Goal: Information Seeking & Learning: Find specific page/section

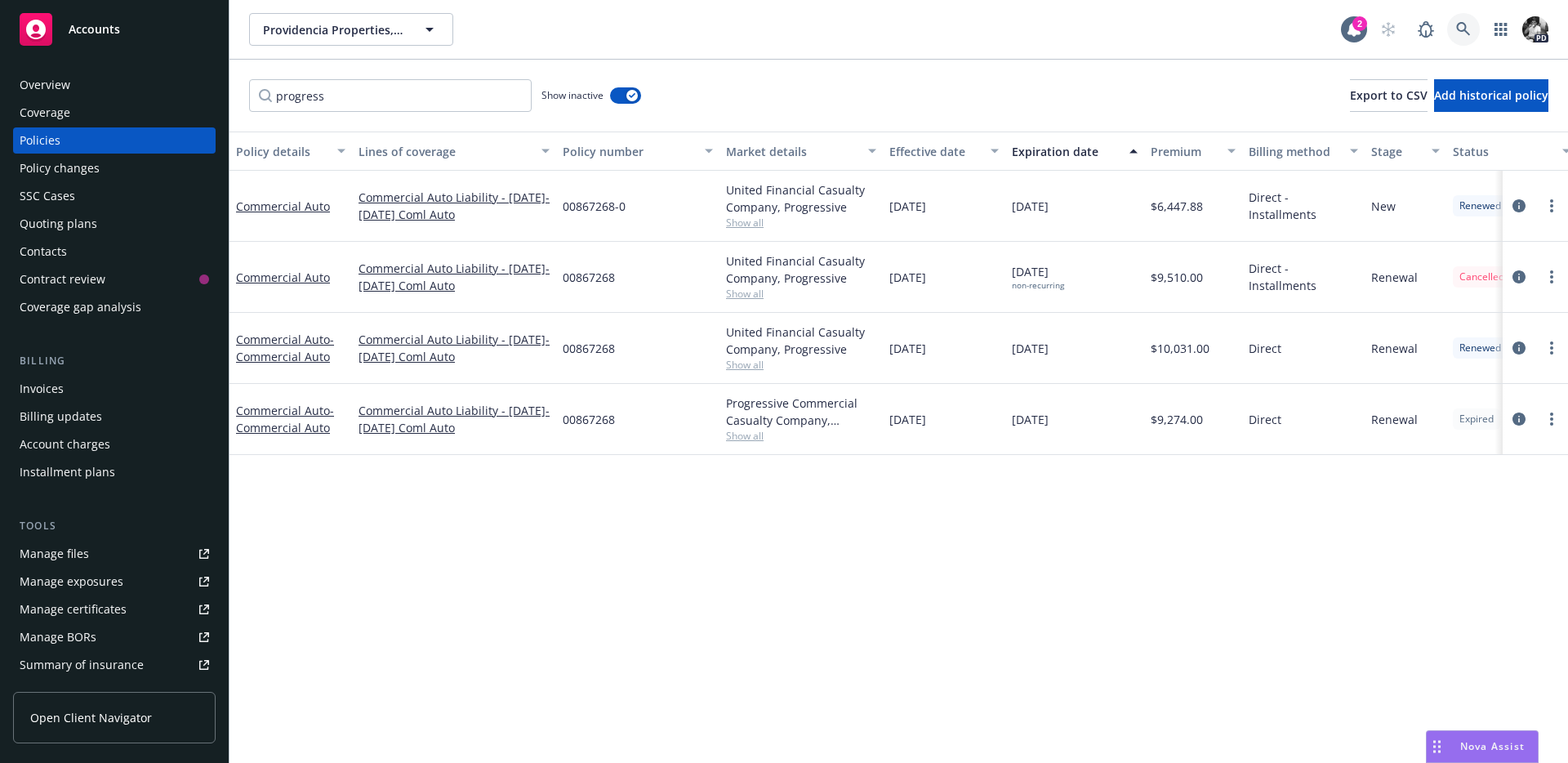
click at [1466, 40] on link at bounding box center [1463, 30] width 33 height 33
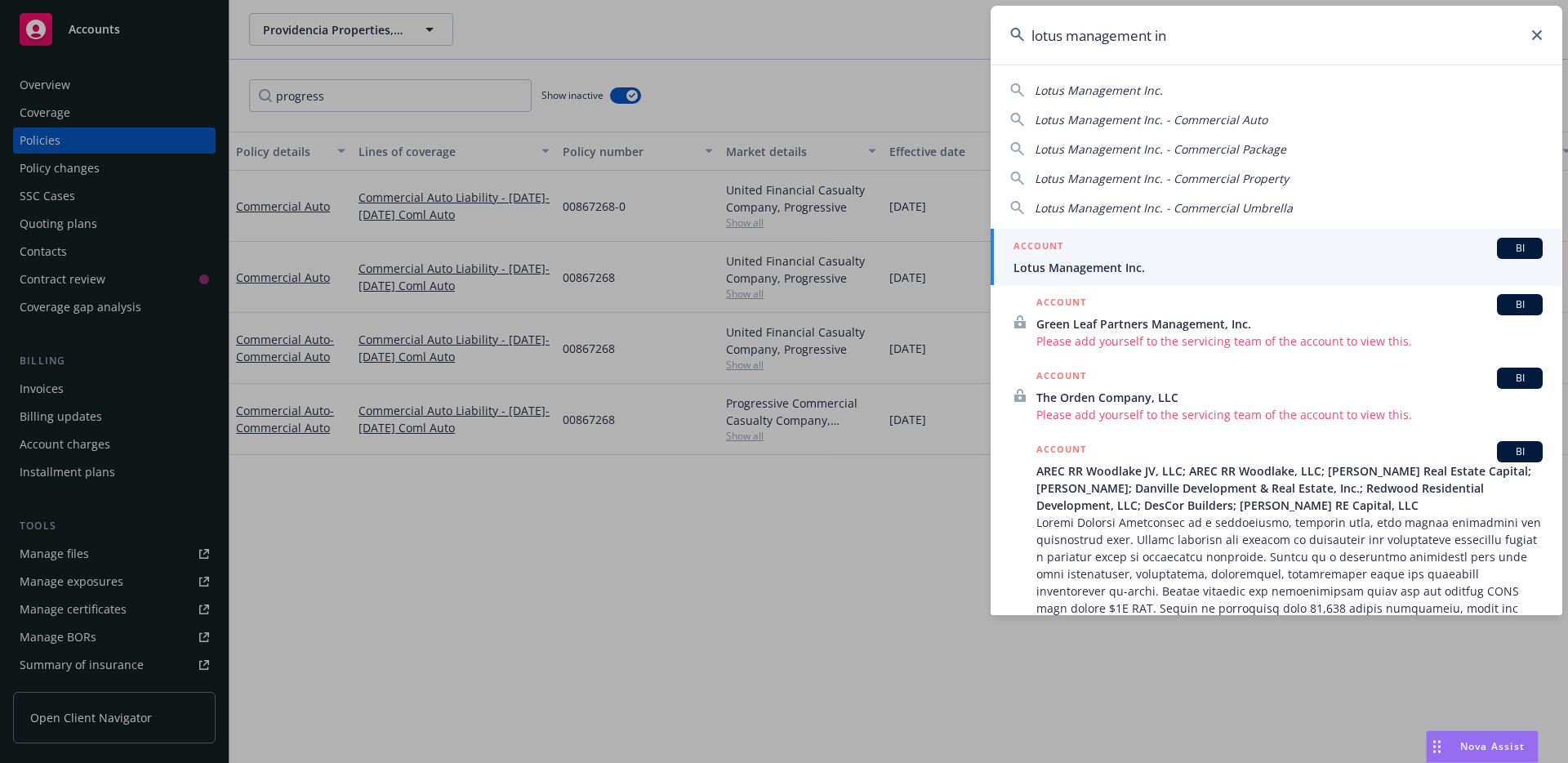
type input "lotus management in"
click at [1143, 254] on div "ACCOUNT BI" at bounding box center [1278, 249] width 529 height 21
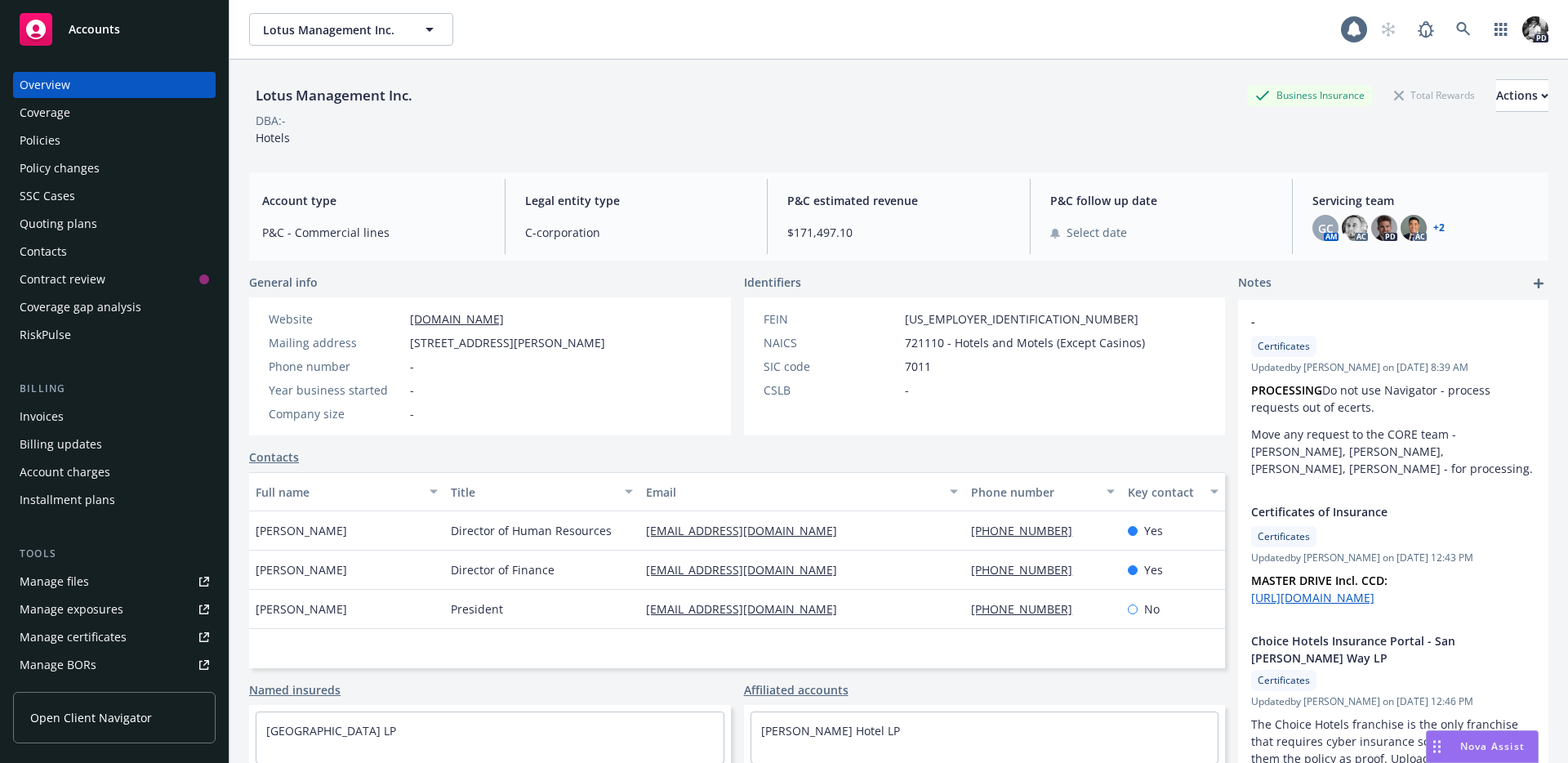
click at [99, 134] on div "Policies" at bounding box center [115, 140] width 190 height 26
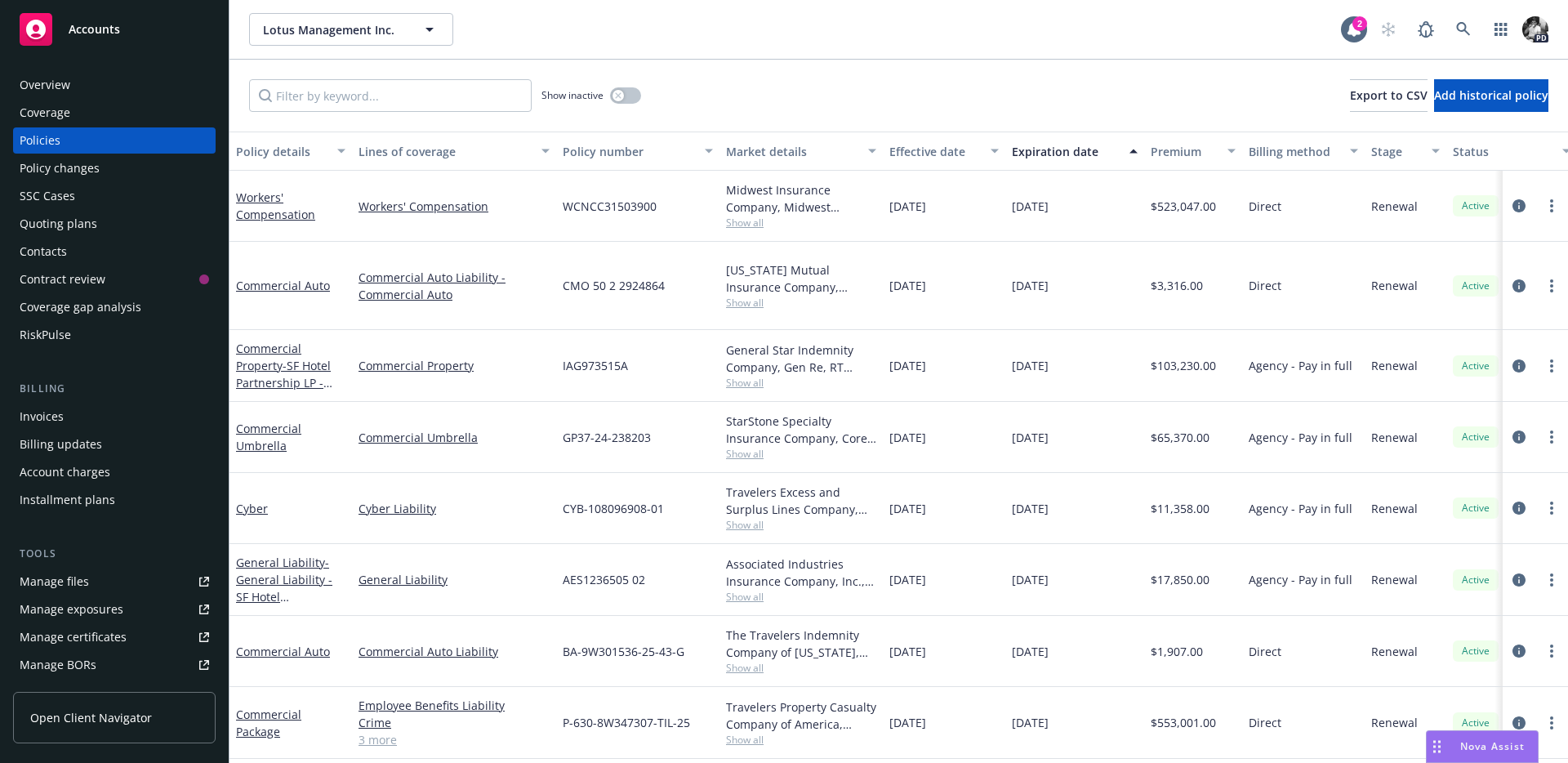
click at [1482, 739] on span "Nova Assist" at bounding box center [1492, 746] width 64 height 14
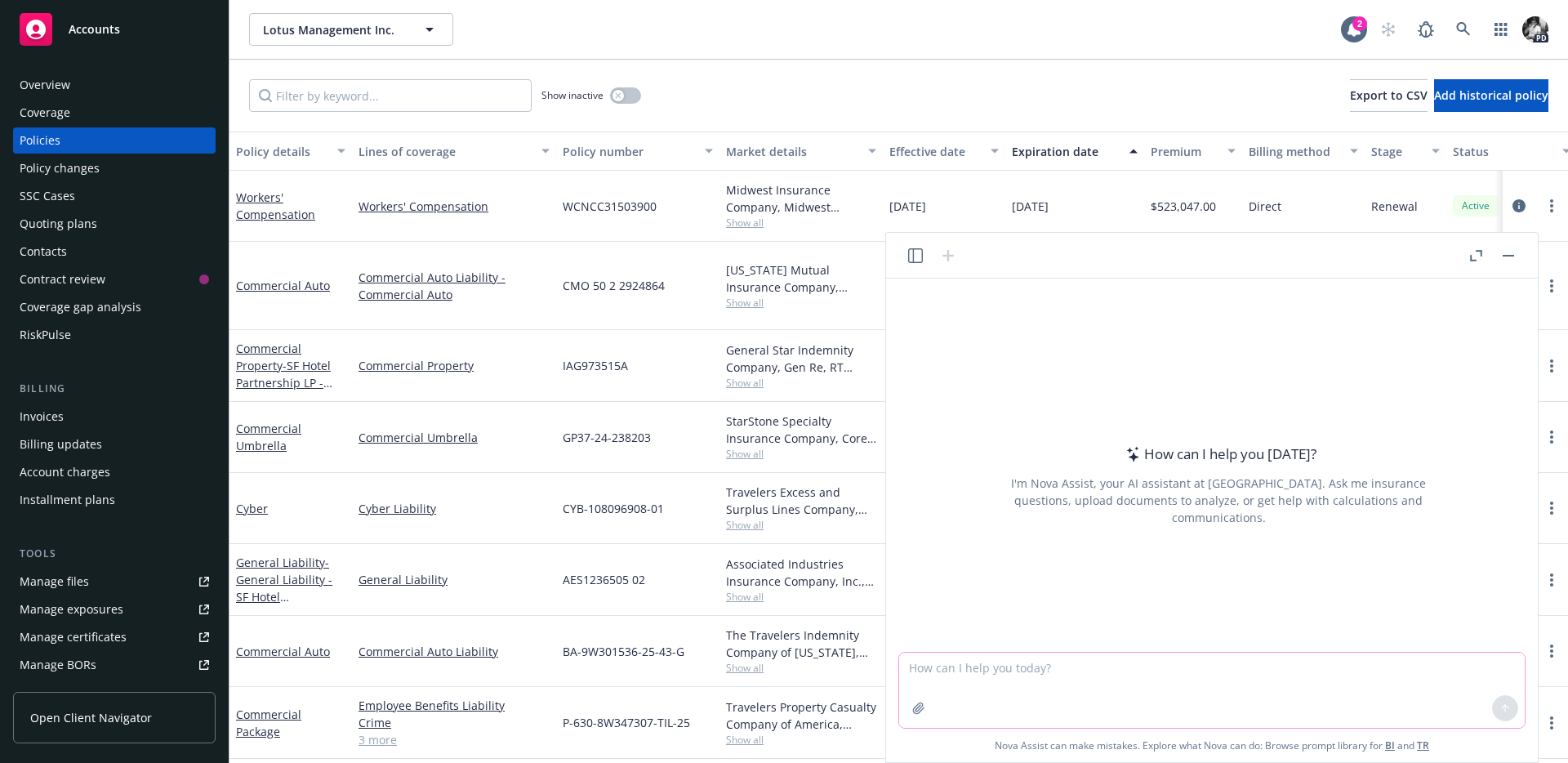
click at [1005, 669] on textarea at bounding box center [1211, 690] width 626 height 75
paste textarea "Blue Lake Capital, LLC"
type textarea "What is the FEIN for the following entity? Blue Lake Capital, LLC"
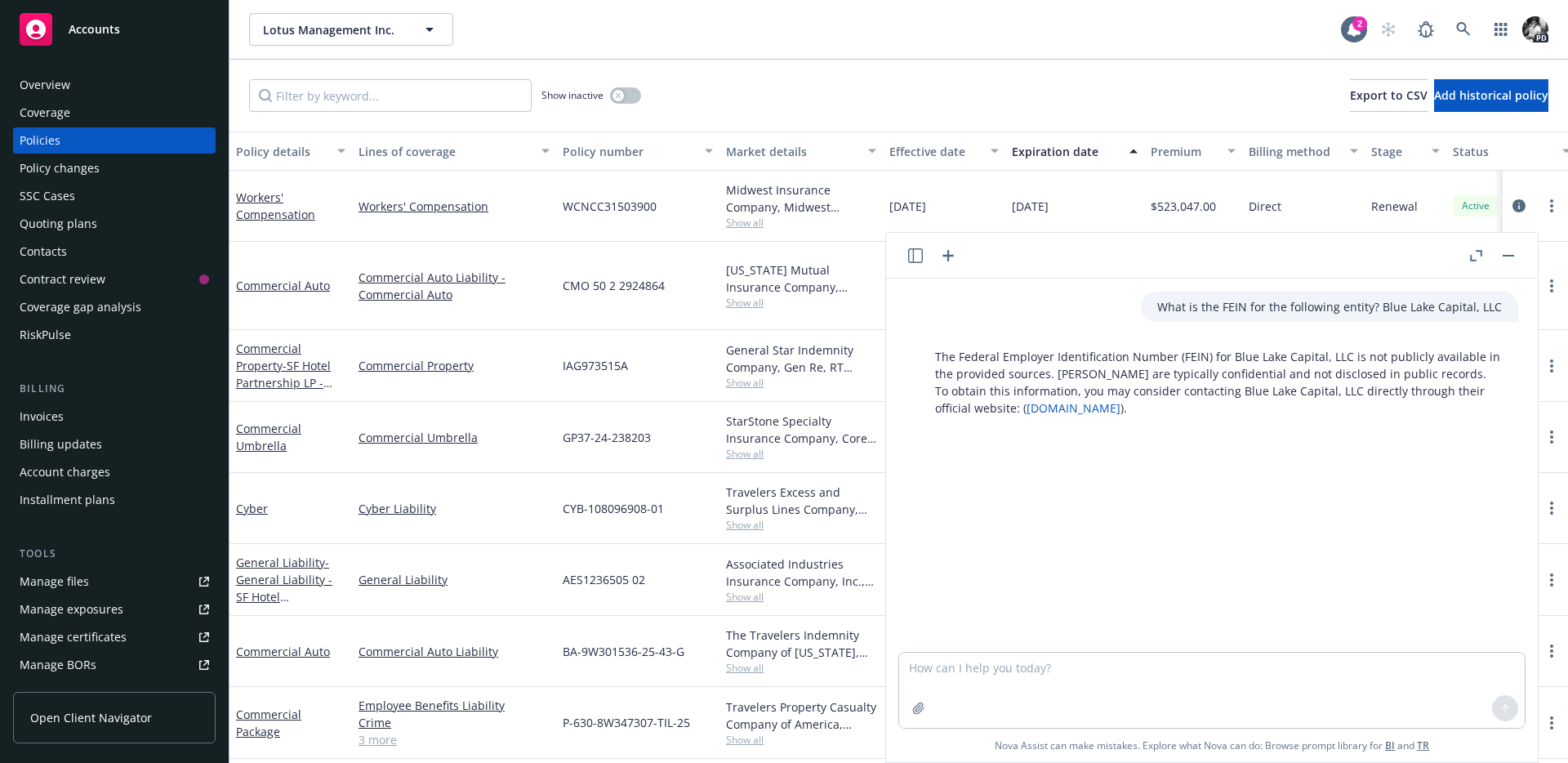
click at [1507, 249] on button "button" at bounding box center [1509, 256] width 20 height 20
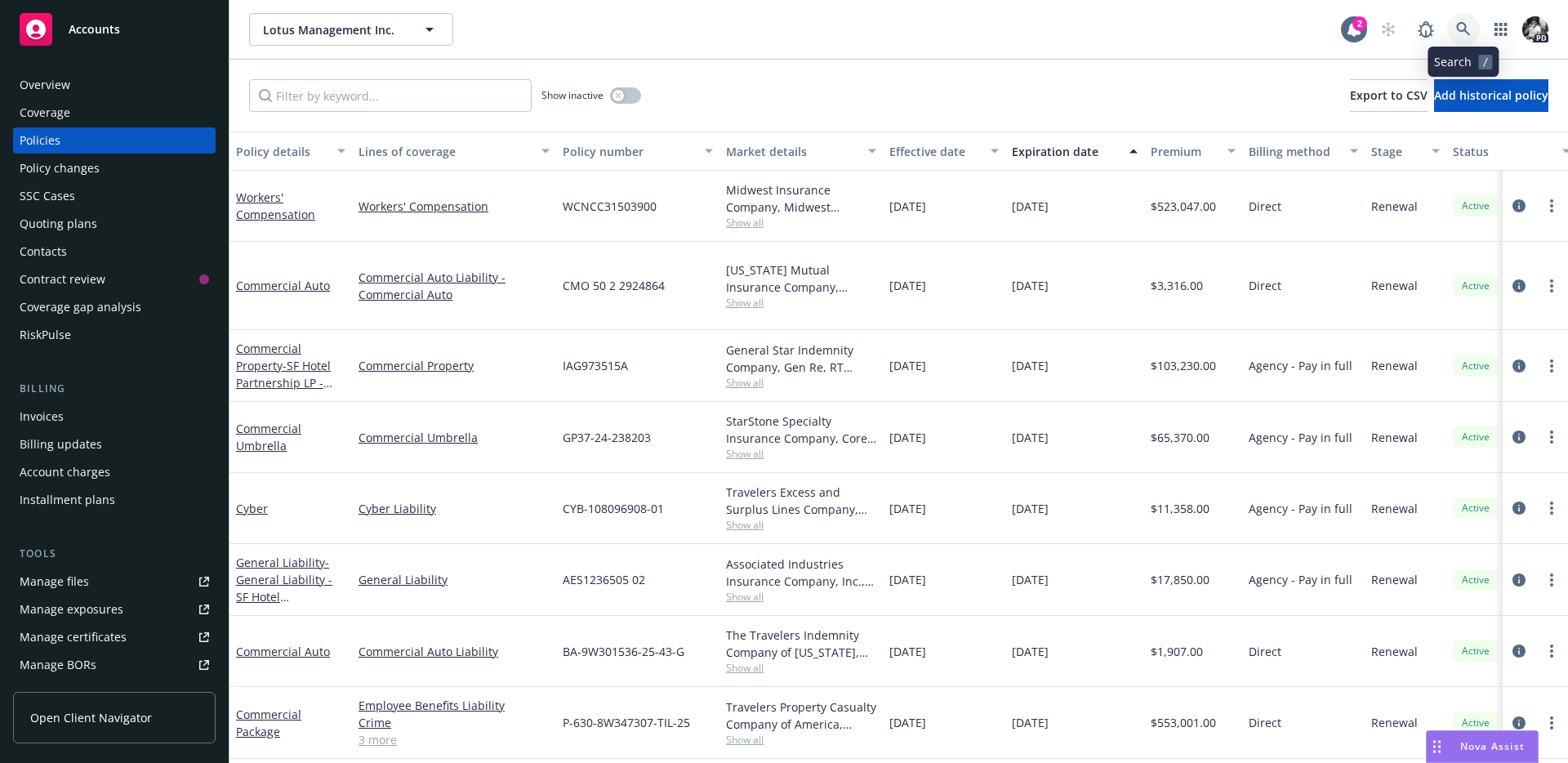
click at [1469, 27] on icon at bounding box center [1463, 30] width 15 height 15
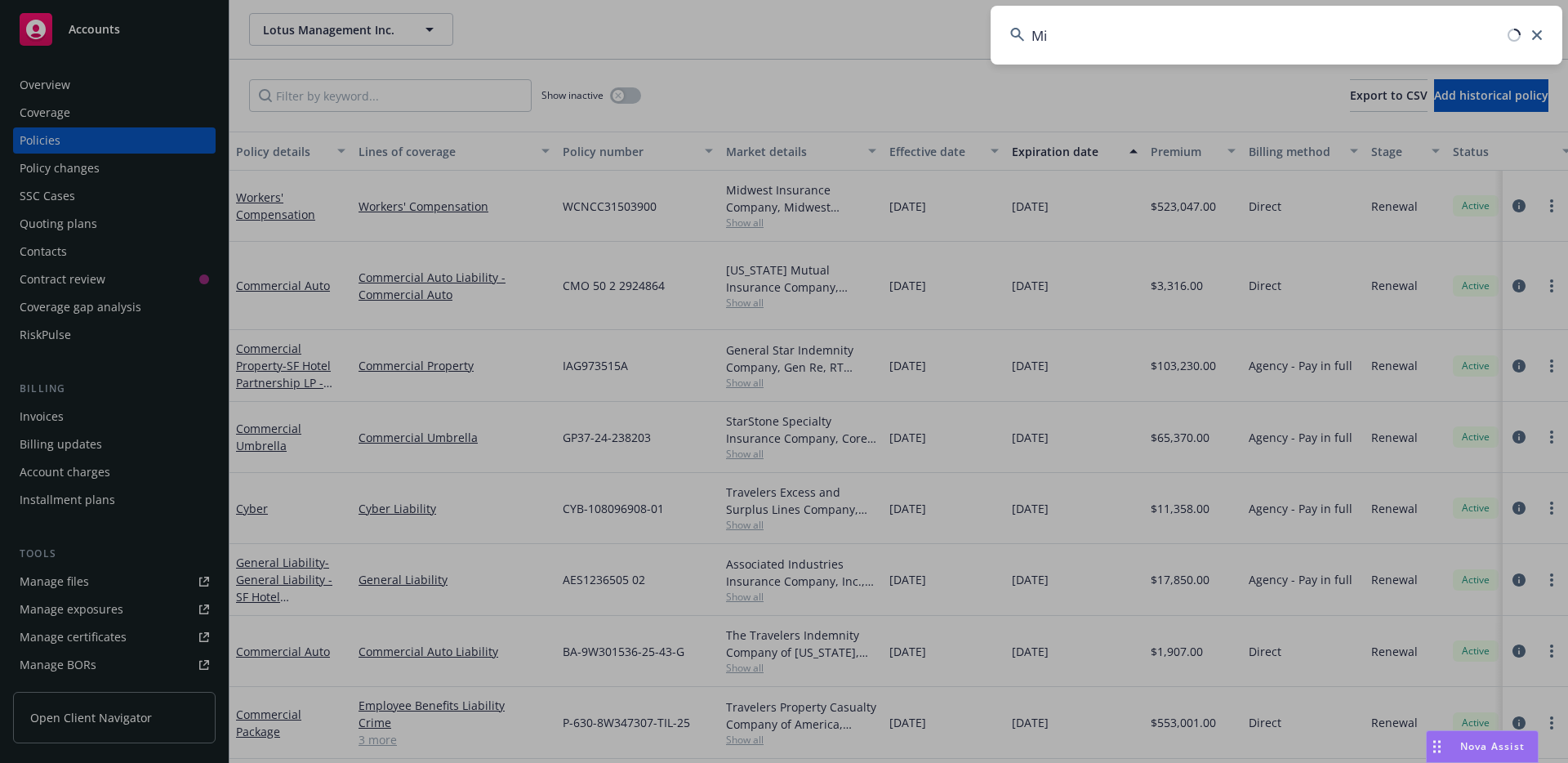
type input "M"
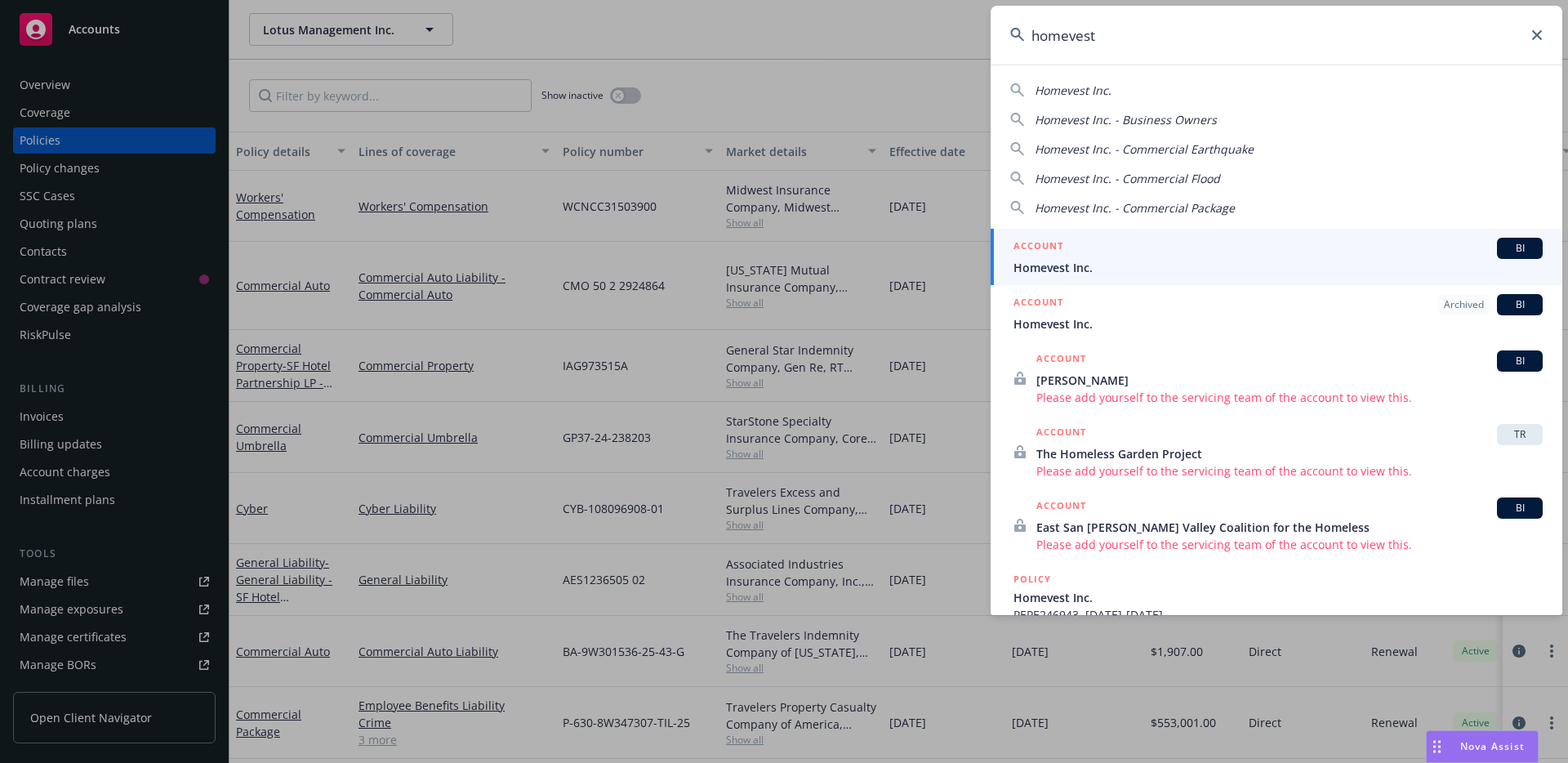
type input "homevest"
click at [1106, 256] on div "ACCOUNT BI" at bounding box center [1278, 249] width 529 height 21
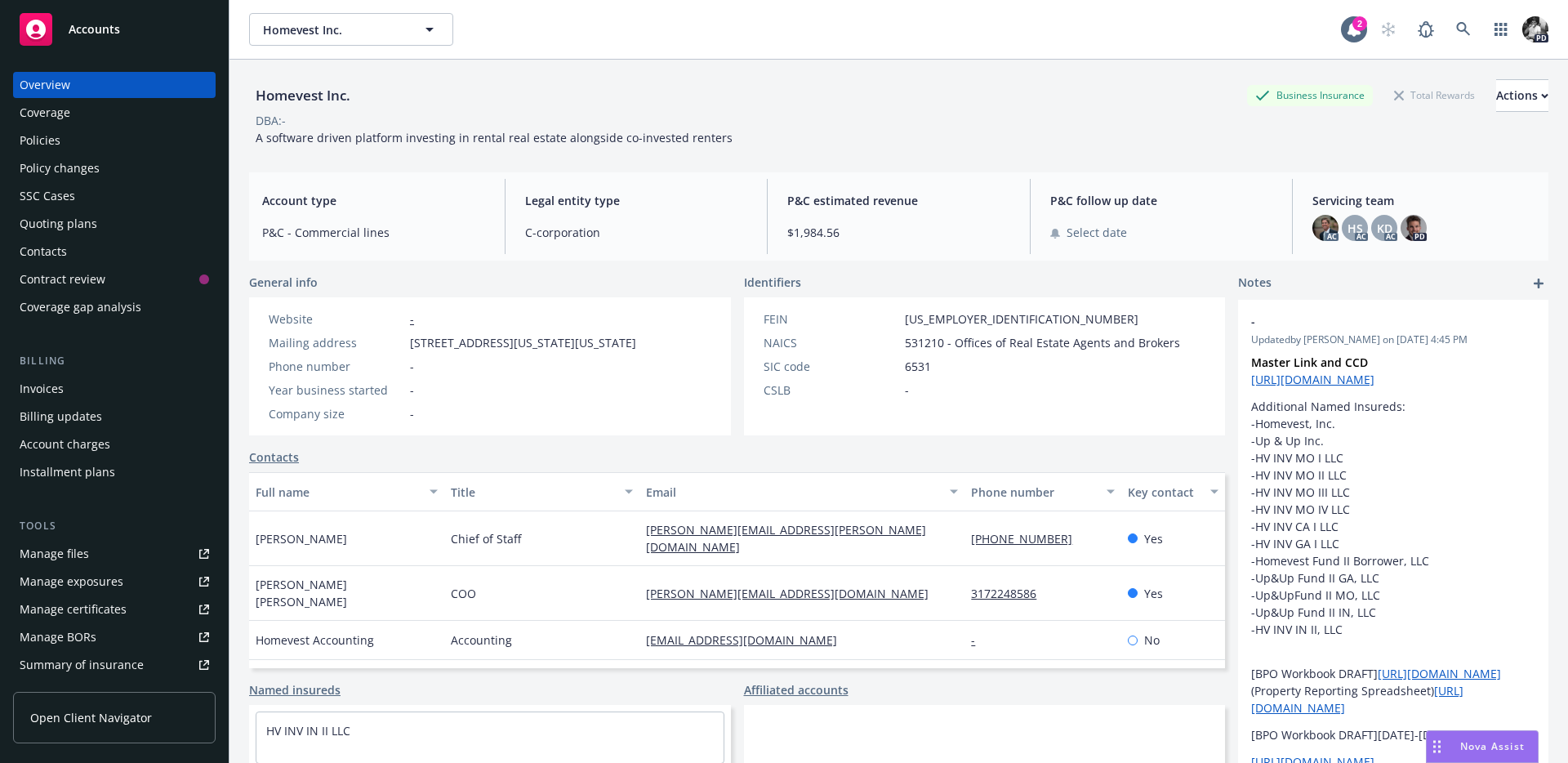
click at [86, 152] on div "Policies" at bounding box center [115, 140] width 190 height 26
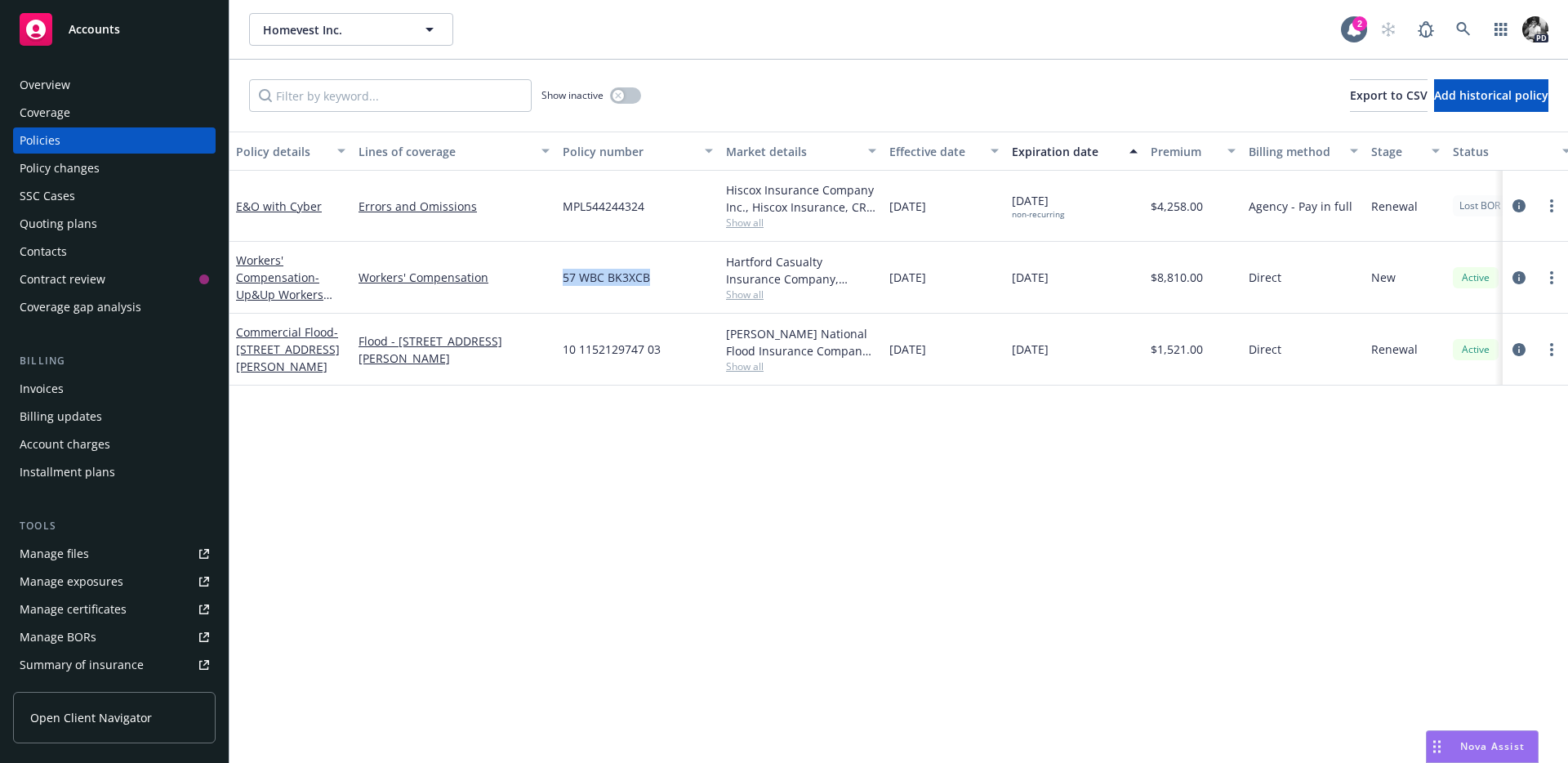
drag, startPoint x: 661, startPoint y: 282, endPoint x: 558, endPoint y: 281, distance: 103.0
click at [558, 281] on div "57 WBC BK3XCB" at bounding box center [638, 277] width 163 height 72
copy span "57 WBC BK3XCB"
click at [1513, 277] on icon "circleInformation" at bounding box center [1518, 277] width 13 height 13
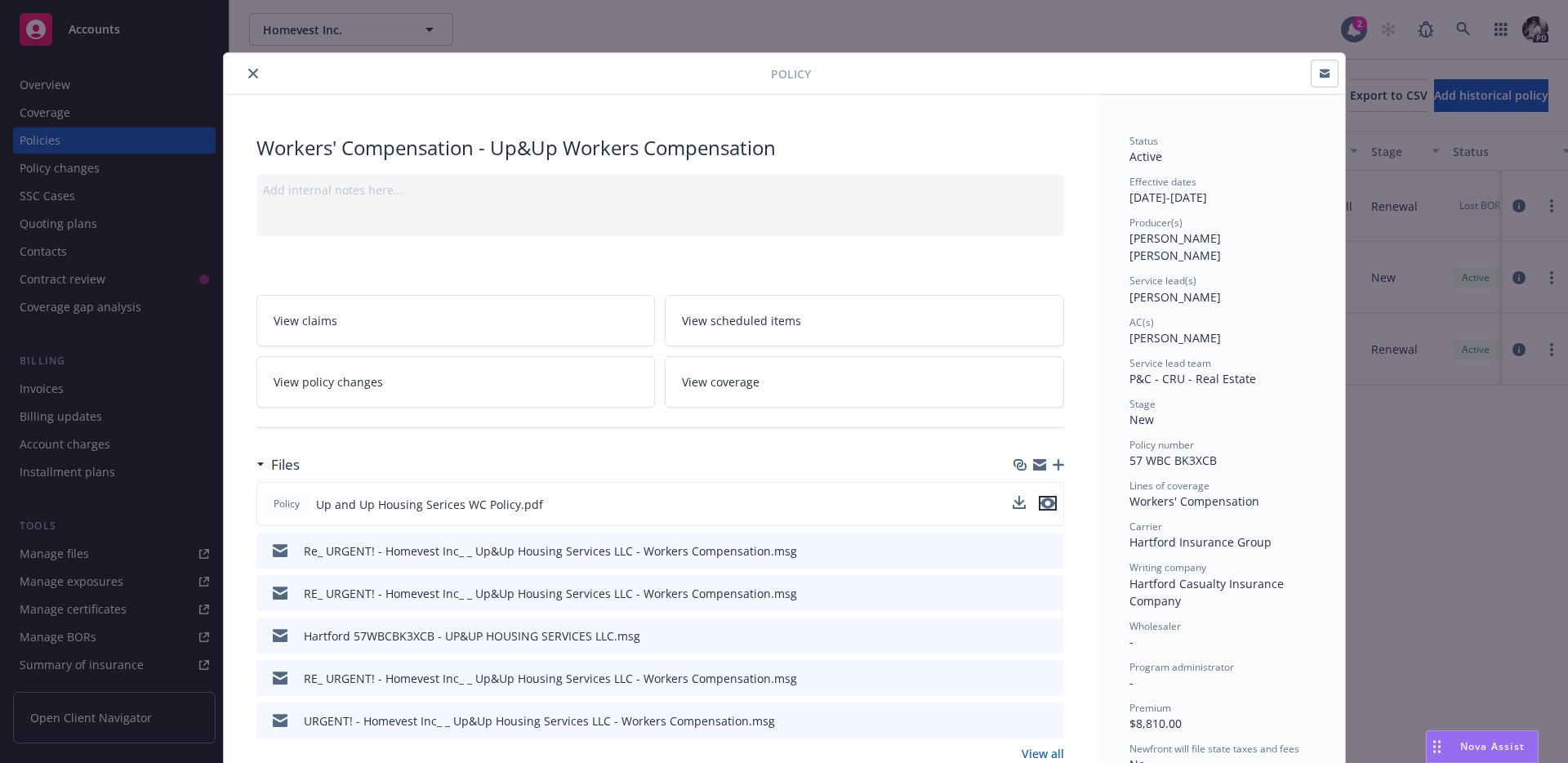
click at [1051, 502] on icon "preview file" at bounding box center [1048, 504] width 15 height 12
click at [257, 70] on icon "close" at bounding box center [253, 73] width 10 height 10
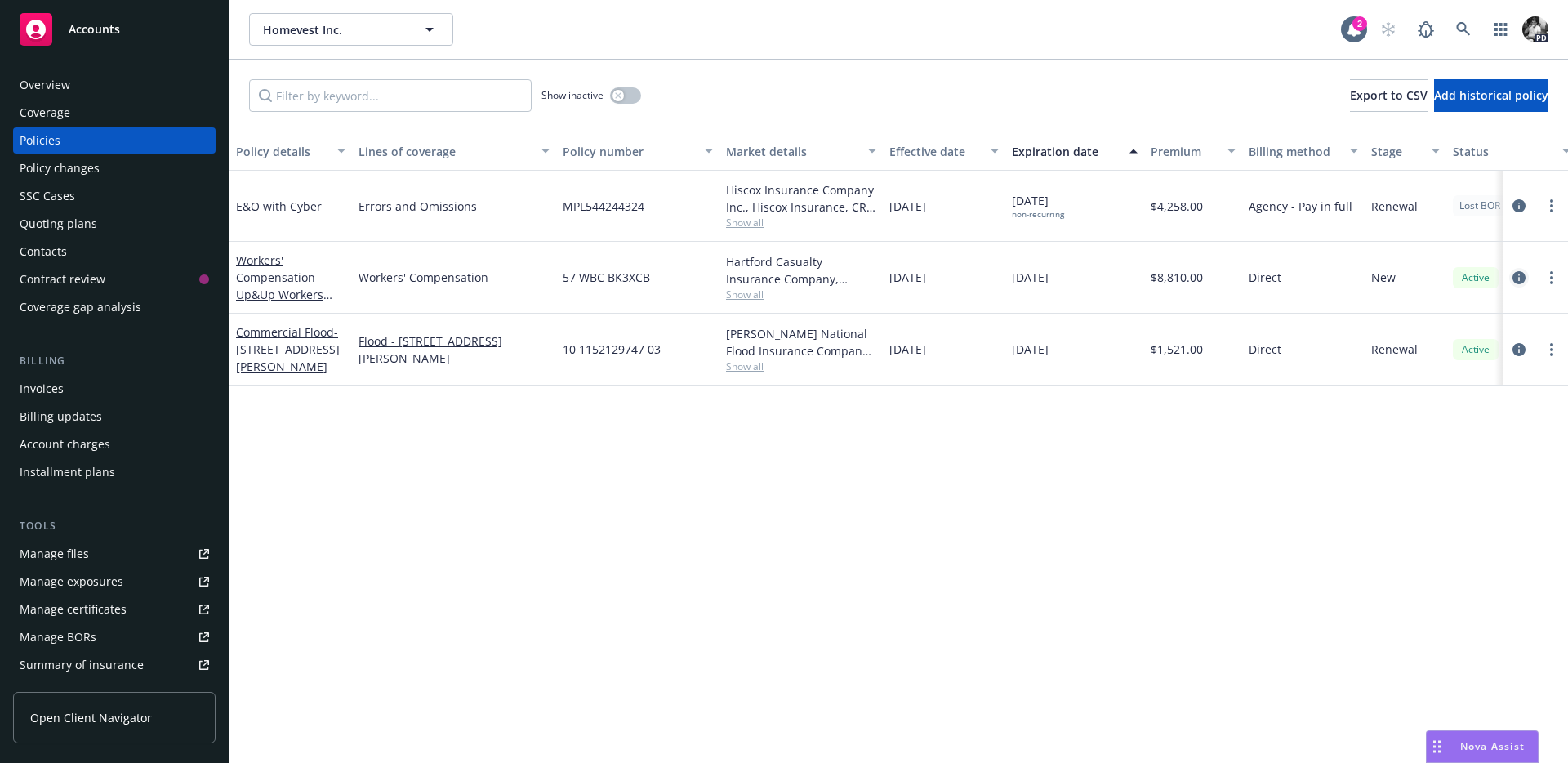
click at [1512, 278] on icon "circleInformation" at bounding box center [1518, 277] width 13 height 13
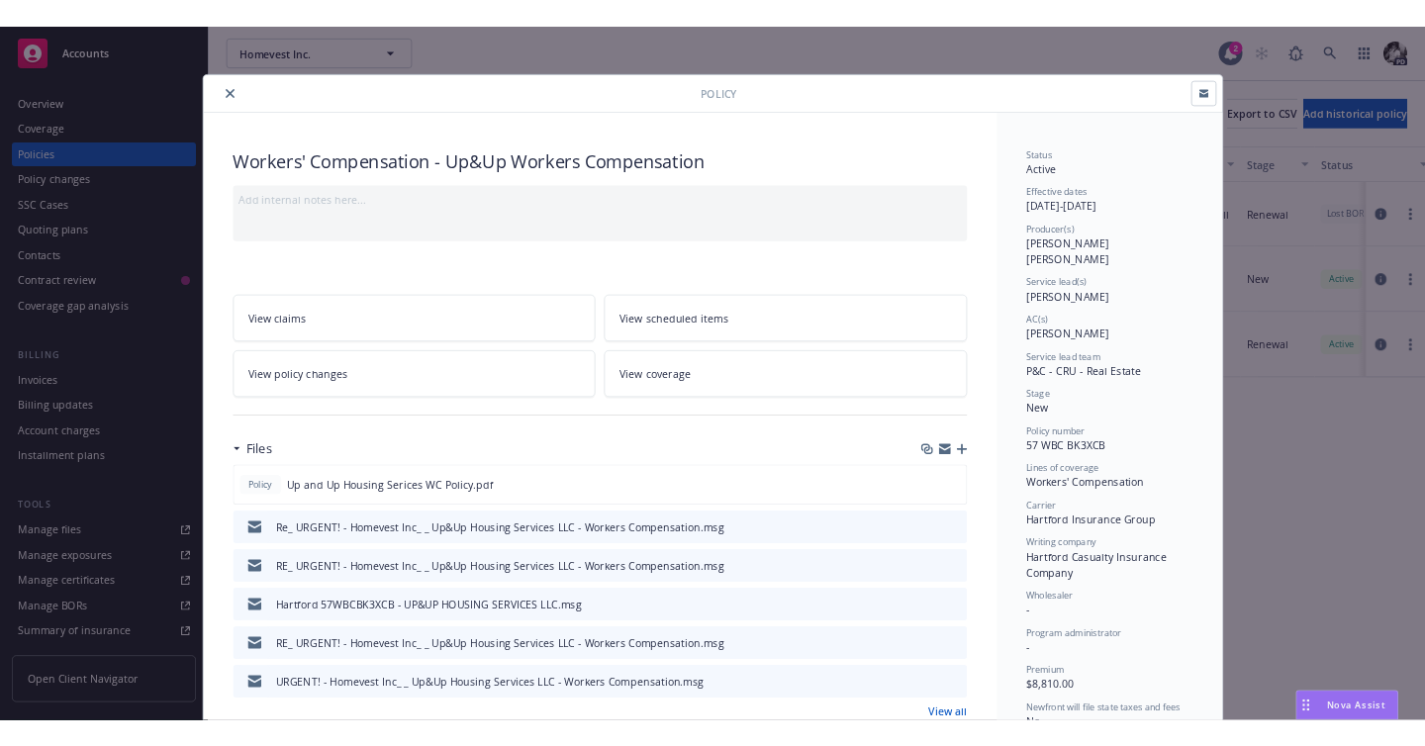
scroll to position [59, 0]
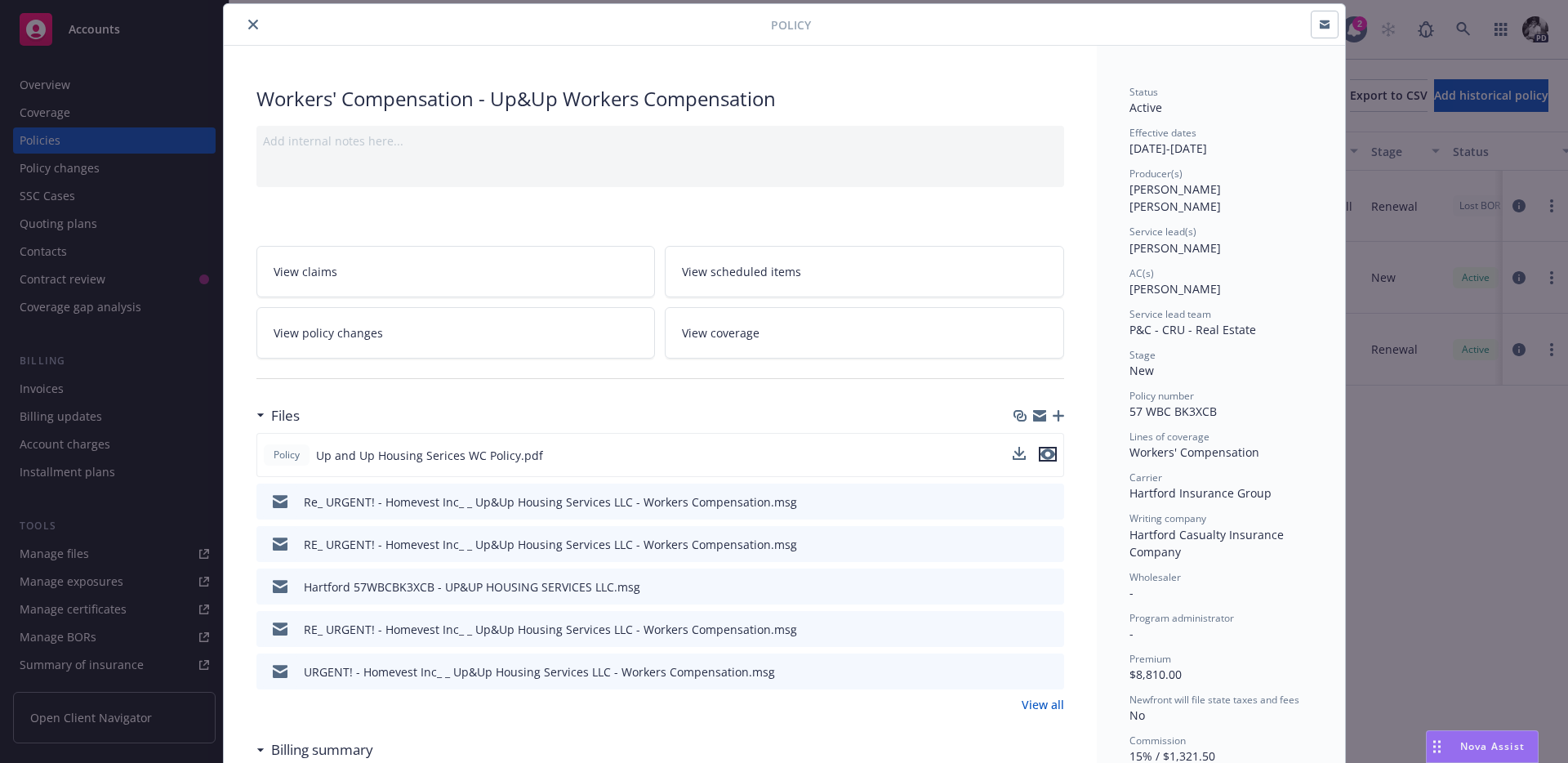
click at [1047, 455] on icon "preview file" at bounding box center [1048, 454] width 15 height 12
click at [257, 22] on icon "close" at bounding box center [253, 25] width 10 height 10
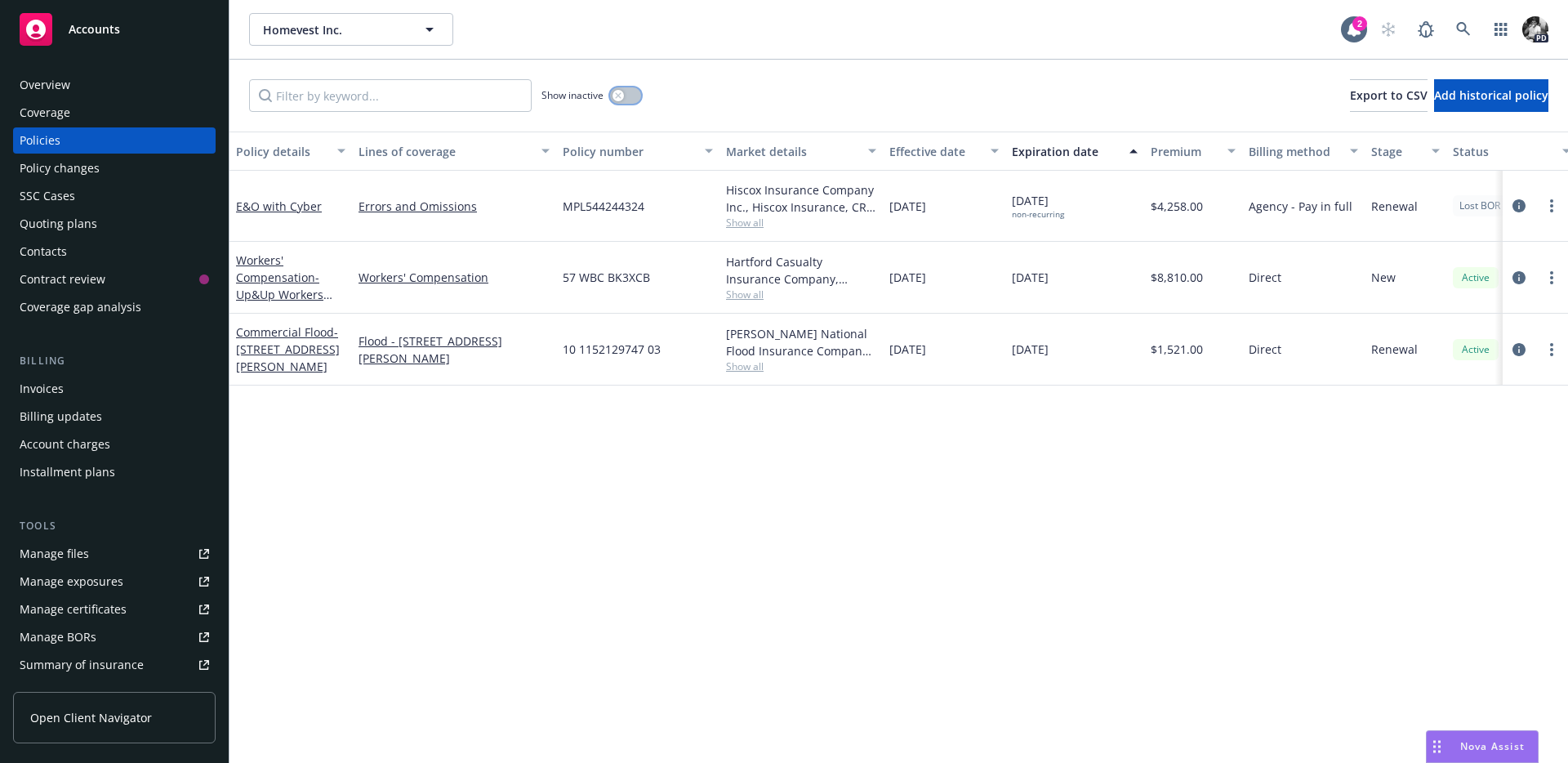
click at [617, 97] on icon "button" at bounding box center [617, 95] width 6 height 6
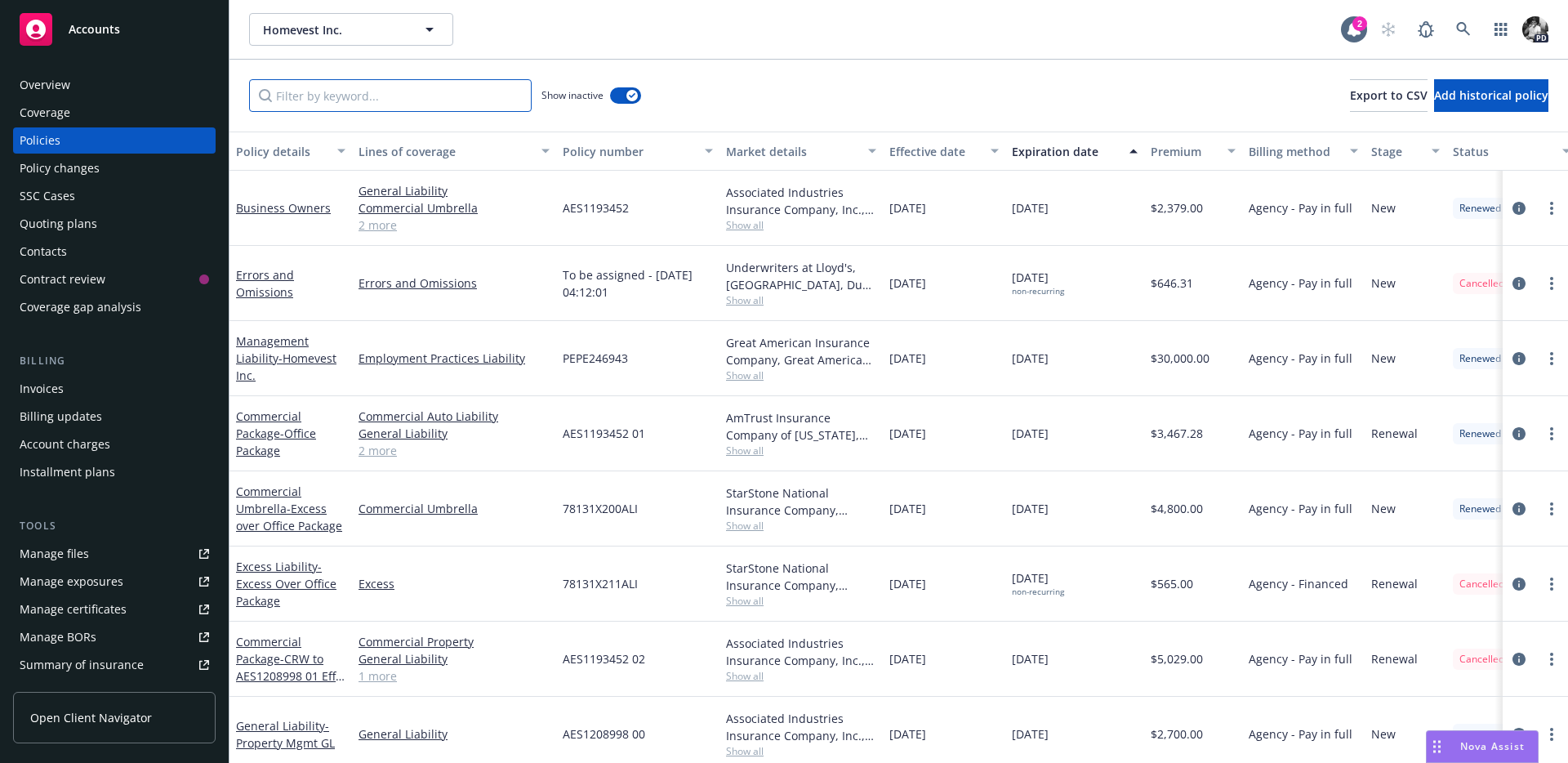
click at [425, 104] on input "Filter by keyword..." at bounding box center [390, 96] width 282 height 33
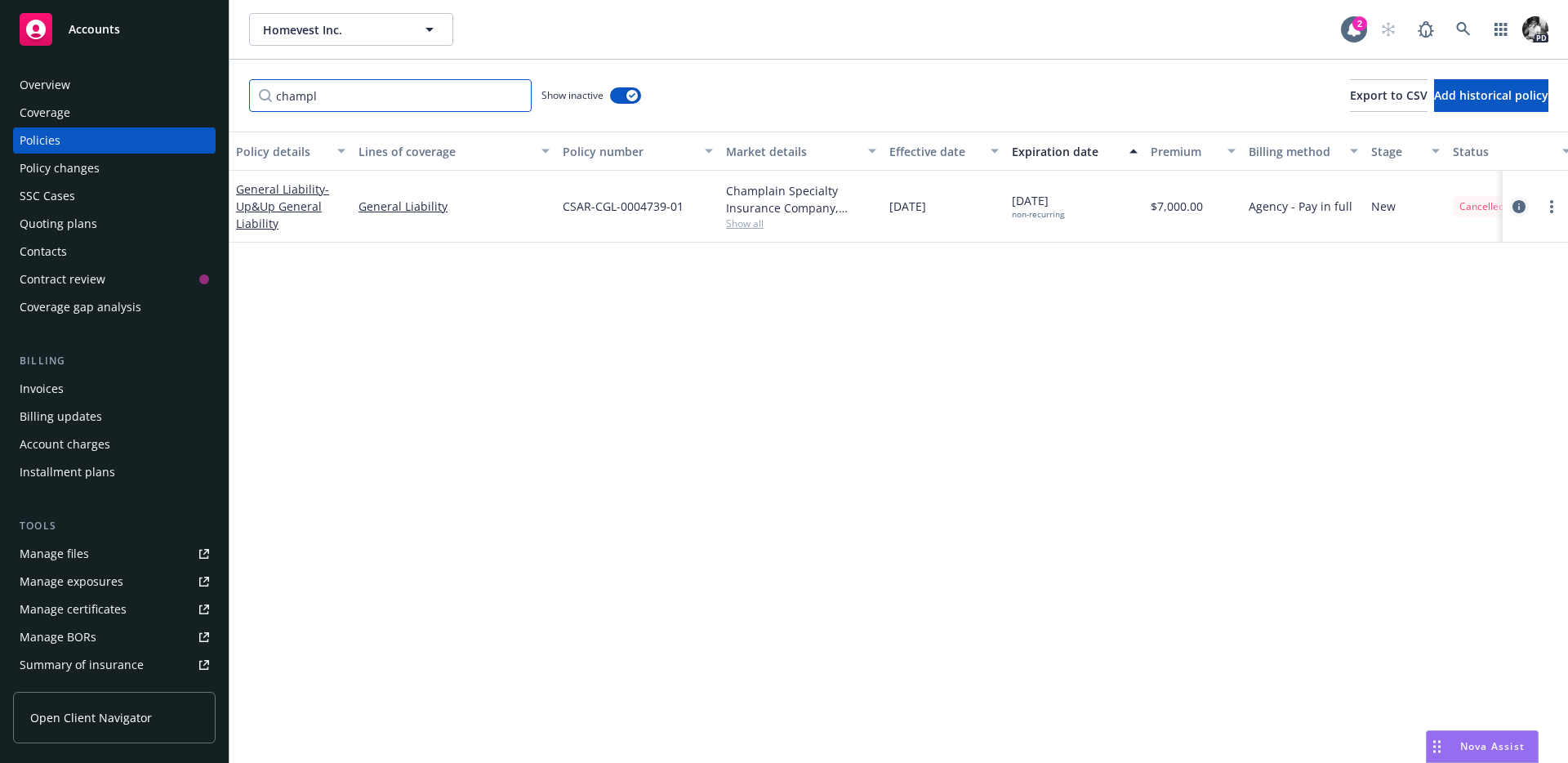
type input "champl"
click at [1518, 208] on icon "circleInformation" at bounding box center [1518, 206] width 13 height 13
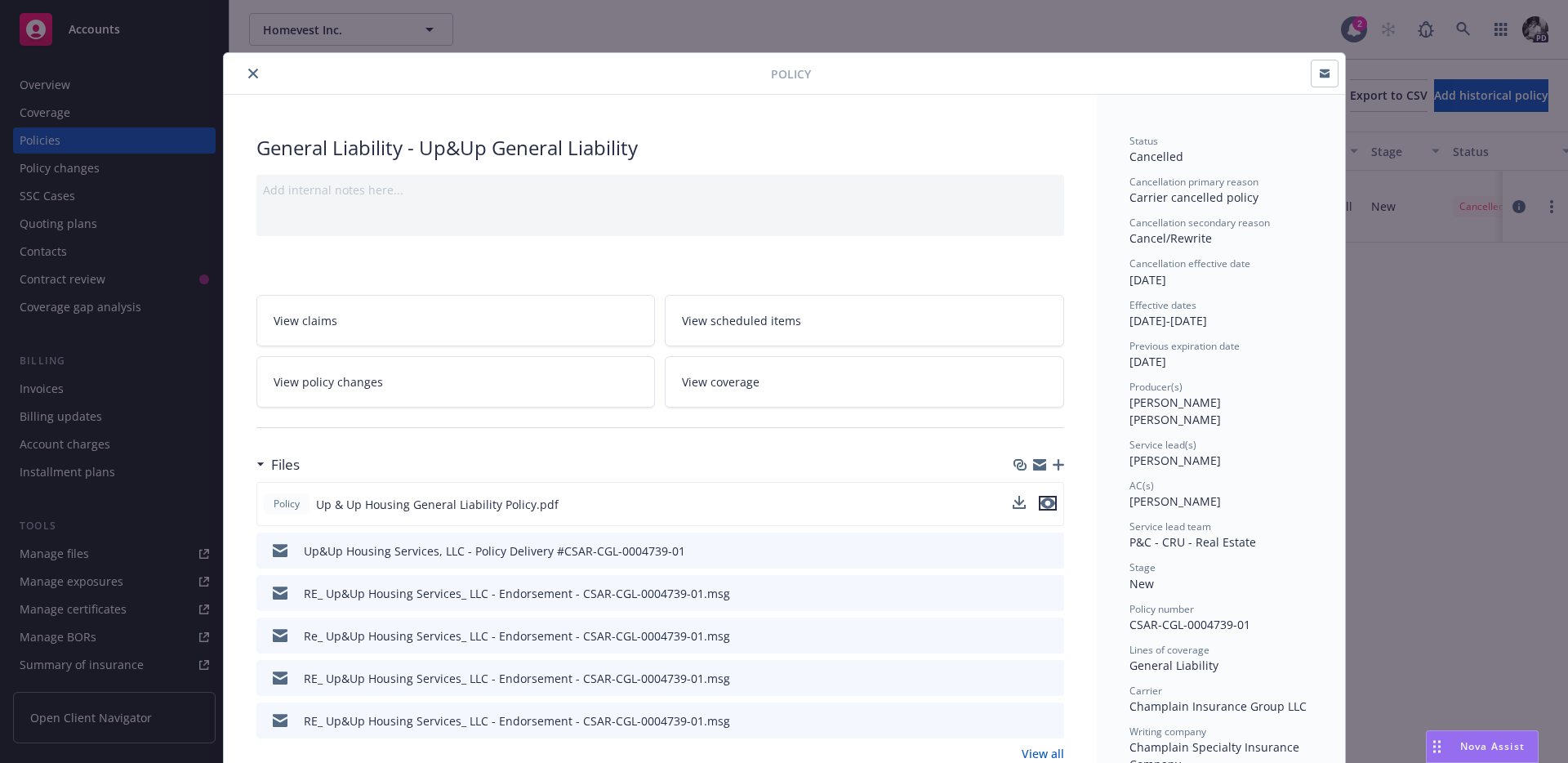
click at [1046, 505] on icon "preview file" at bounding box center [1048, 504] width 15 height 12
click at [272, 66] on div at bounding box center [500, 73] width 541 height 20
click at [242, 73] on div at bounding box center [500, 73] width 541 height 20
click at [253, 70] on icon "close" at bounding box center [253, 73] width 10 height 10
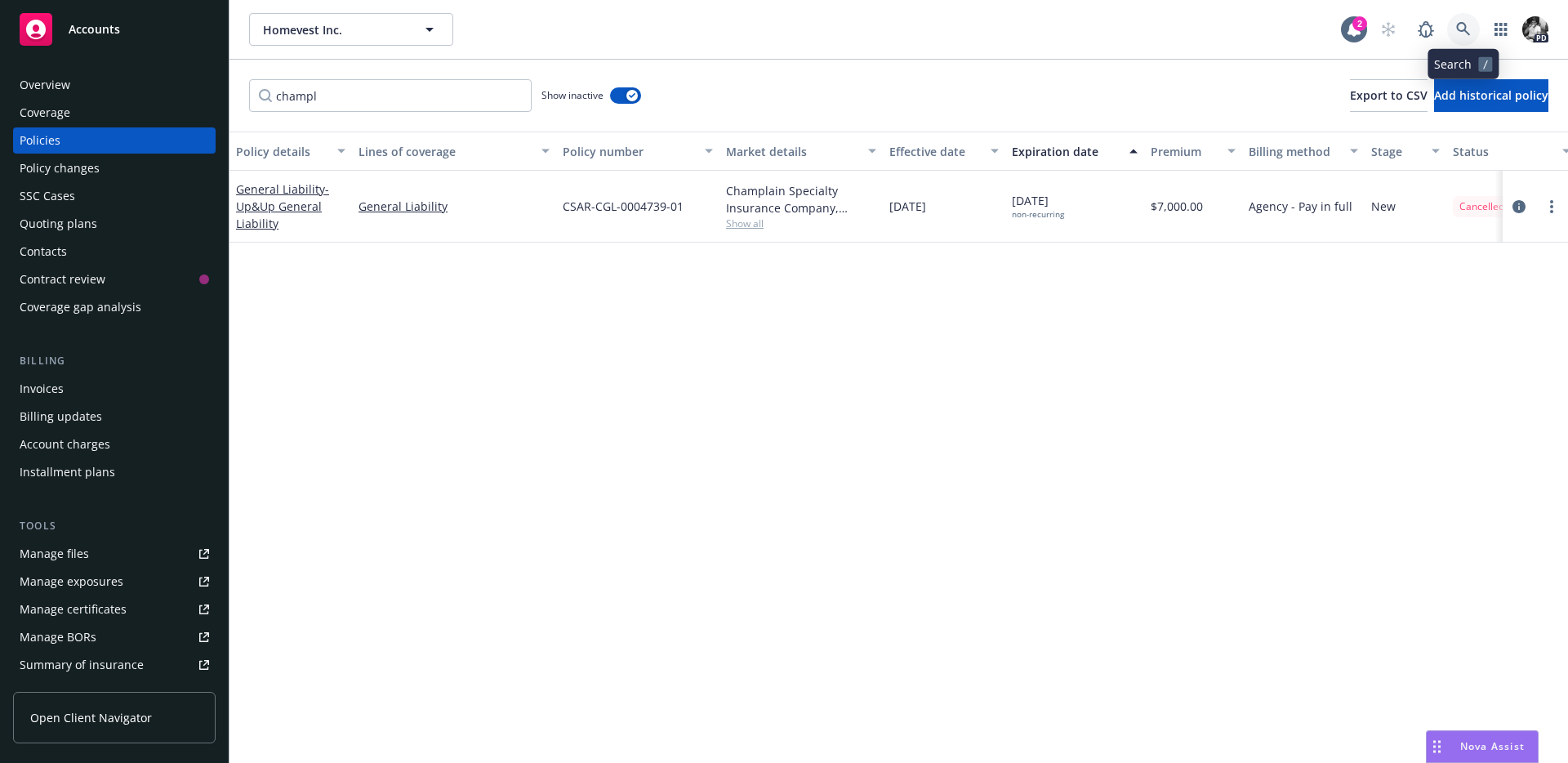
click at [1457, 36] on icon at bounding box center [1463, 30] width 15 height 15
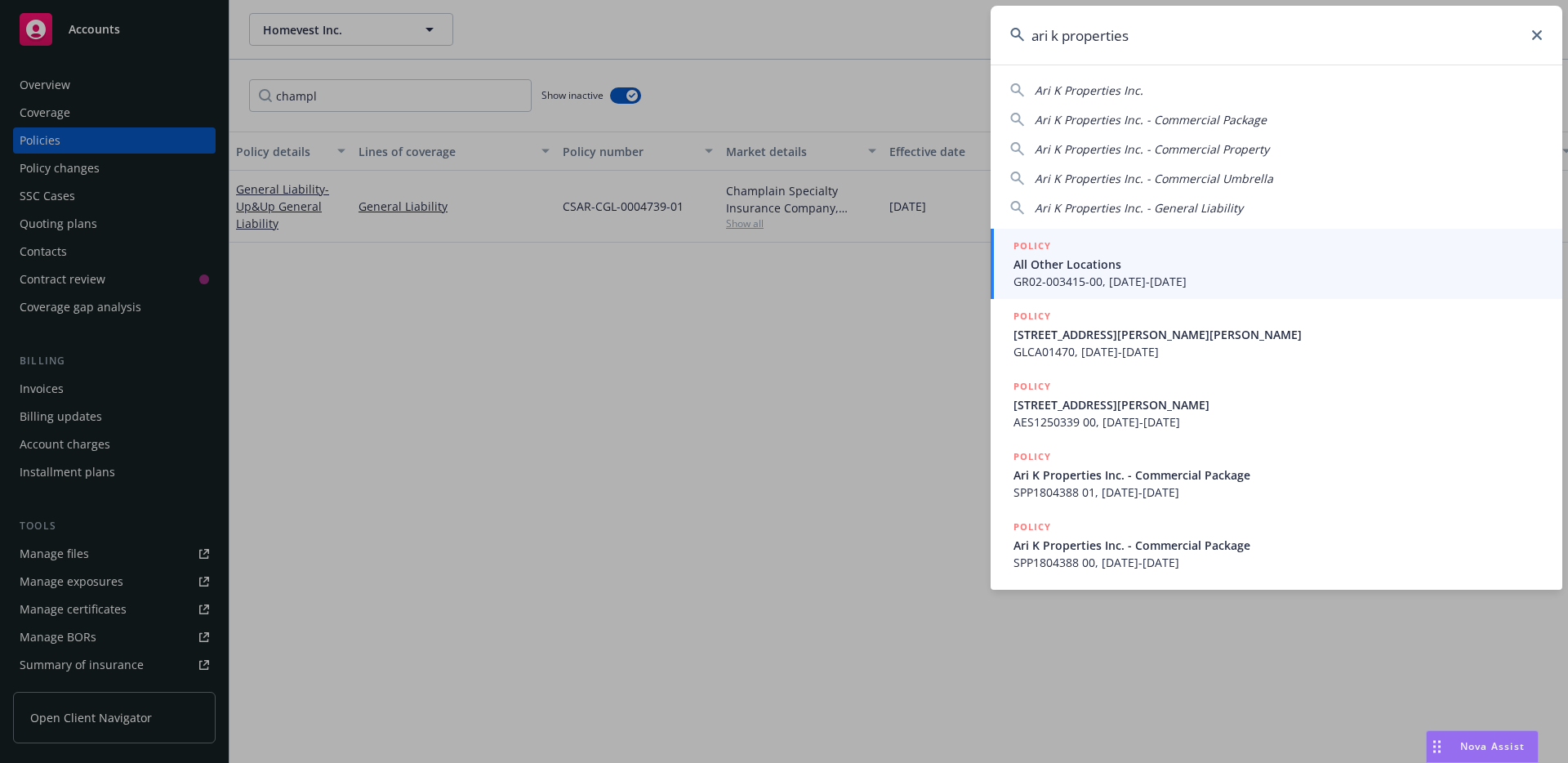
click at [1098, 90] on span "Ari K Properties Inc." at bounding box center [1089, 90] width 109 height 16
type input "Ari K Properties Inc."
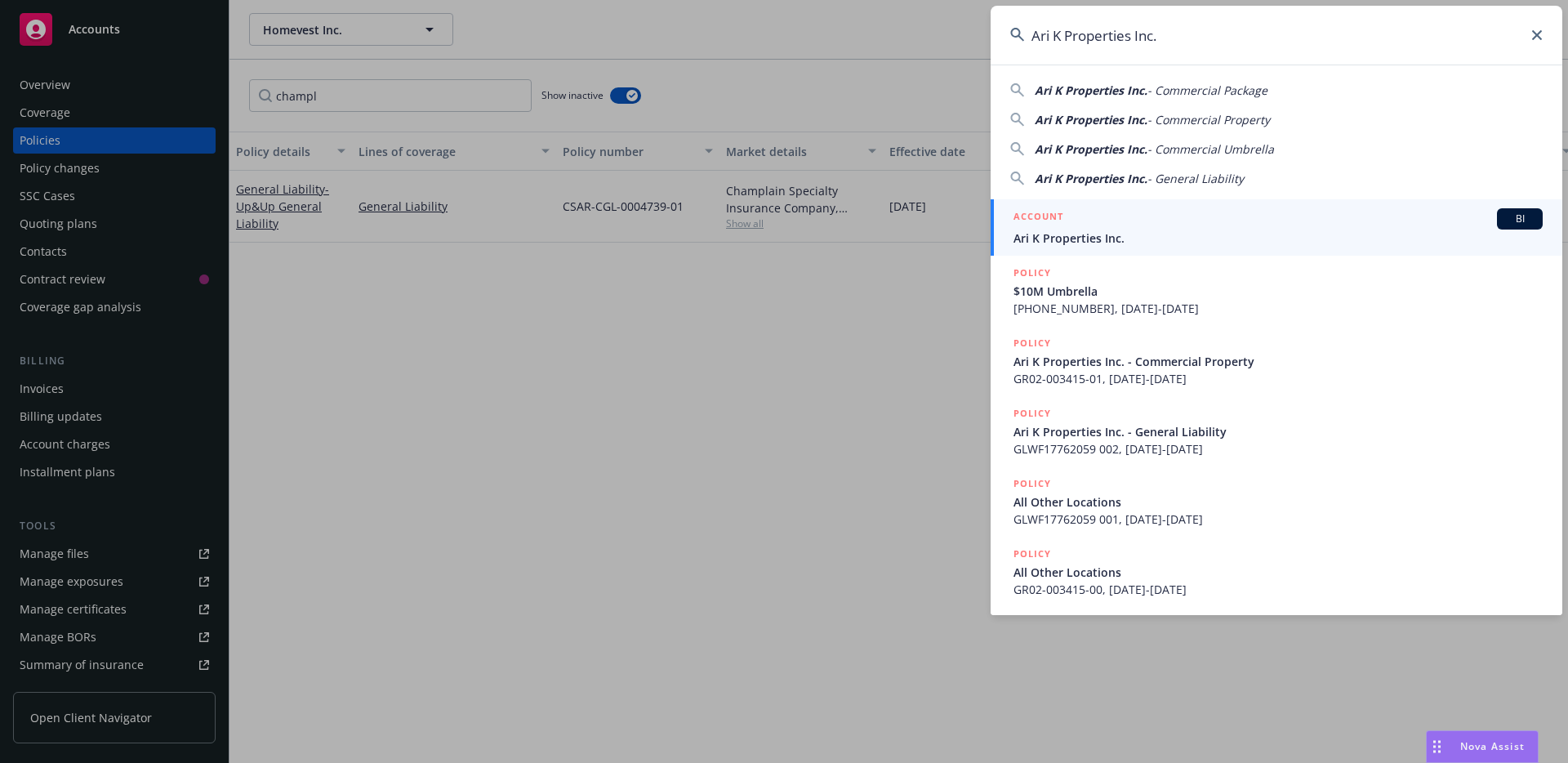
click at [1077, 208] on div "ACCOUNT BI" at bounding box center [1278, 219] width 529 height 21
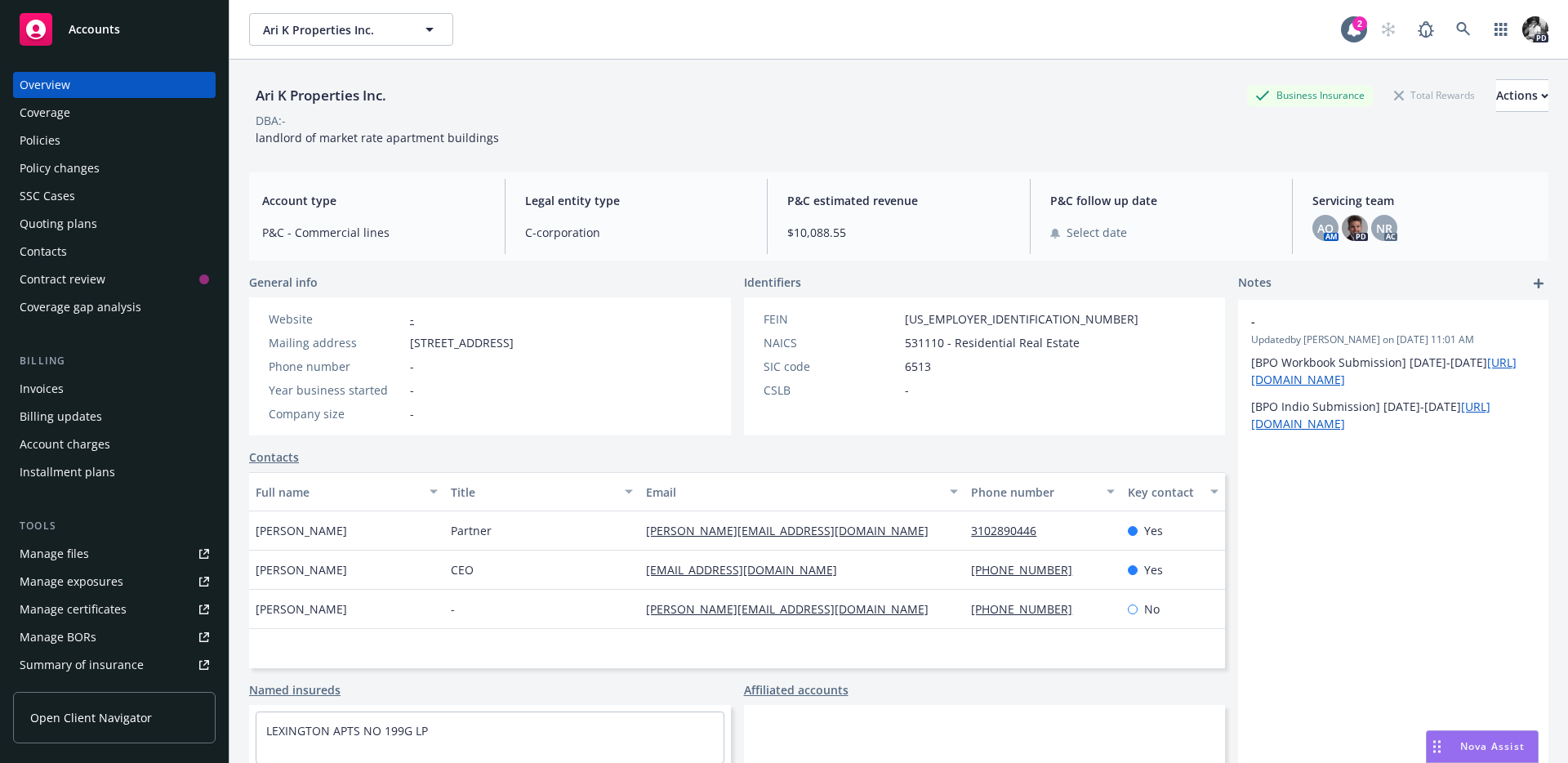
click at [105, 140] on div "Policies" at bounding box center [115, 140] width 190 height 26
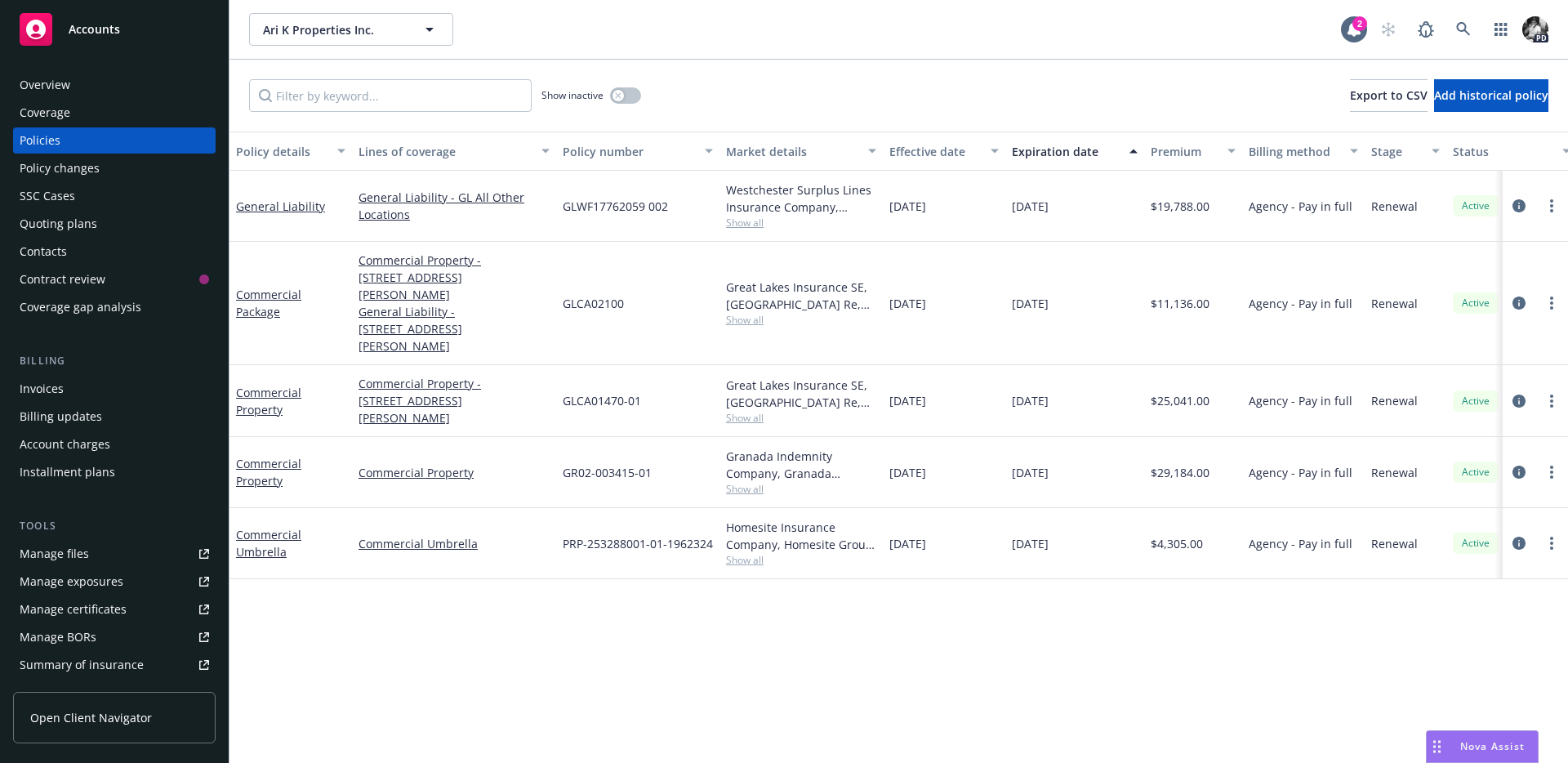
click at [88, 396] on div "Invoices" at bounding box center [115, 389] width 190 height 26
